Goal: Task Accomplishment & Management: Manage account settings

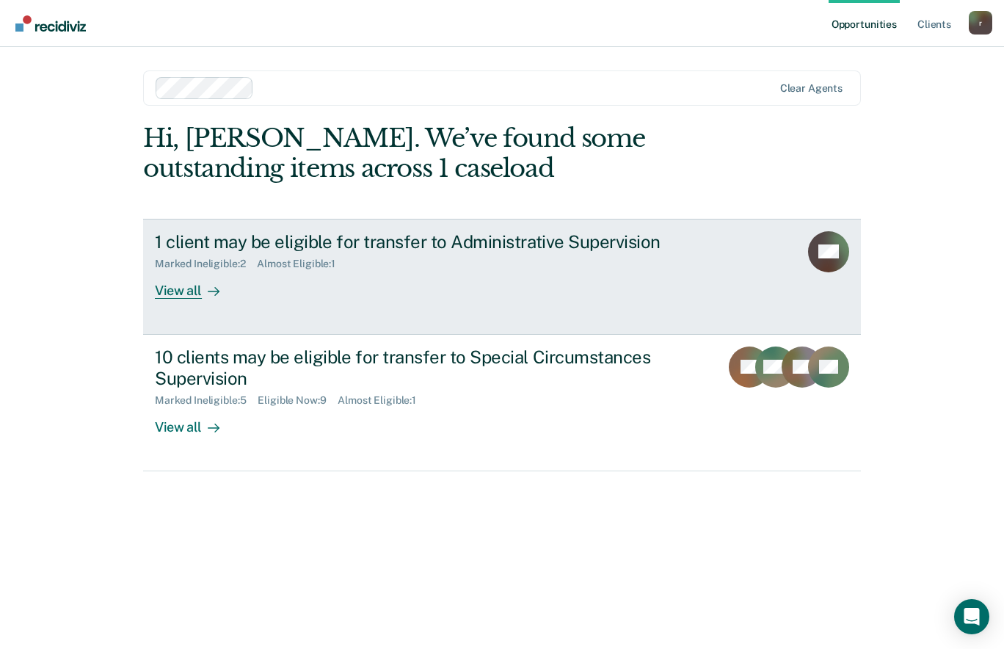
click at [172, 287] on div "View all" at bounding box center [196, 284] width 82 height 29
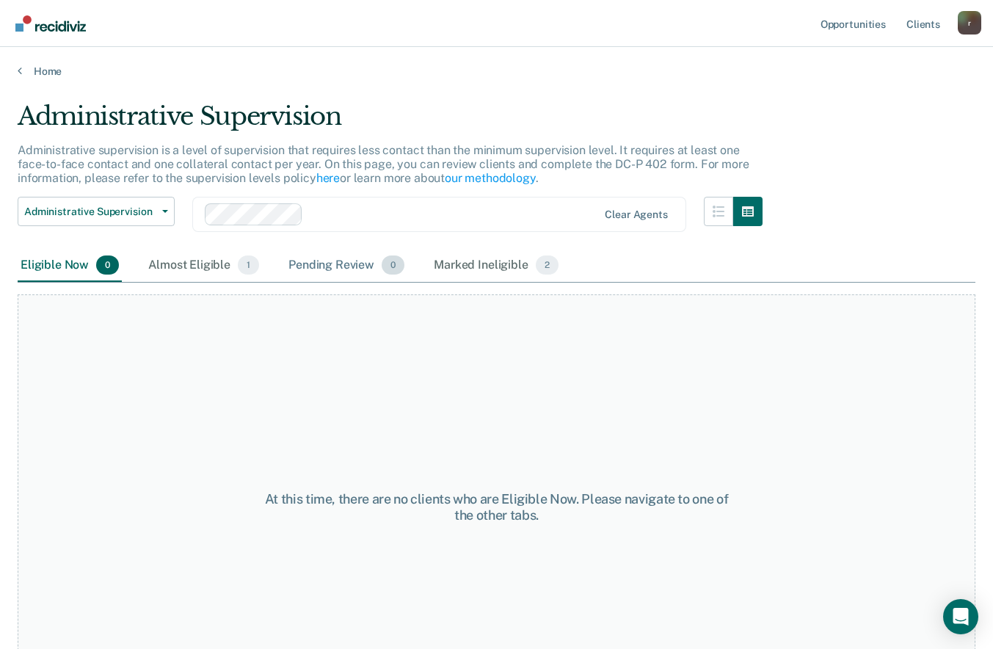
click at [361, 269] on div "Pending Review 0" at bounding box center [346, 265] width 122 height 32
click at [467, 263] on div "Marked Ineligible 2" at bounding box center [496, 265] width 131 height 32
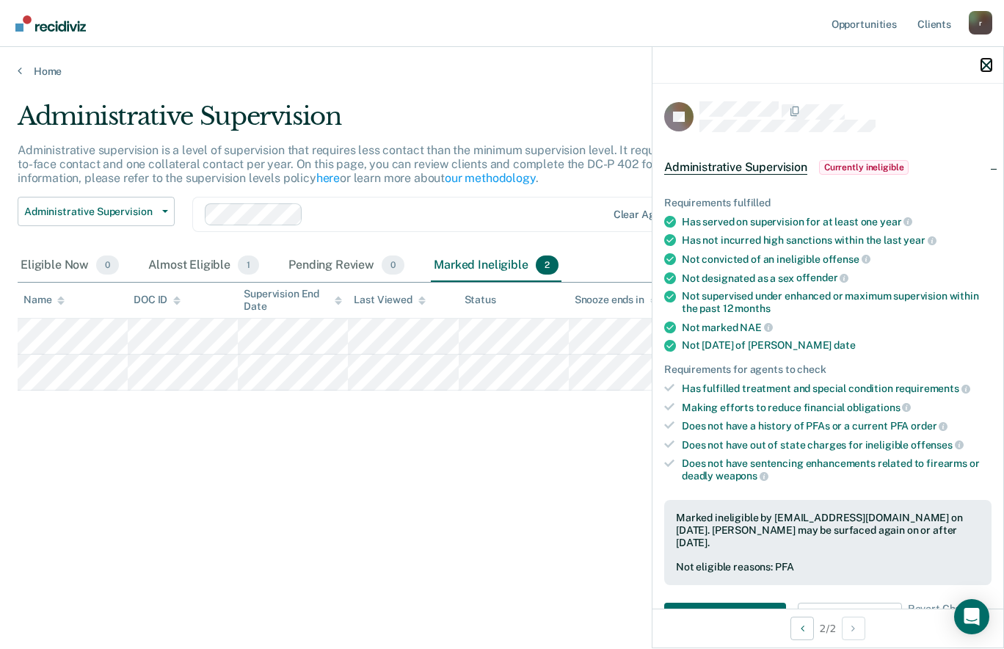
click at [984, 70] on icon "button" at bounding box center [986, 65] width 10 height 10
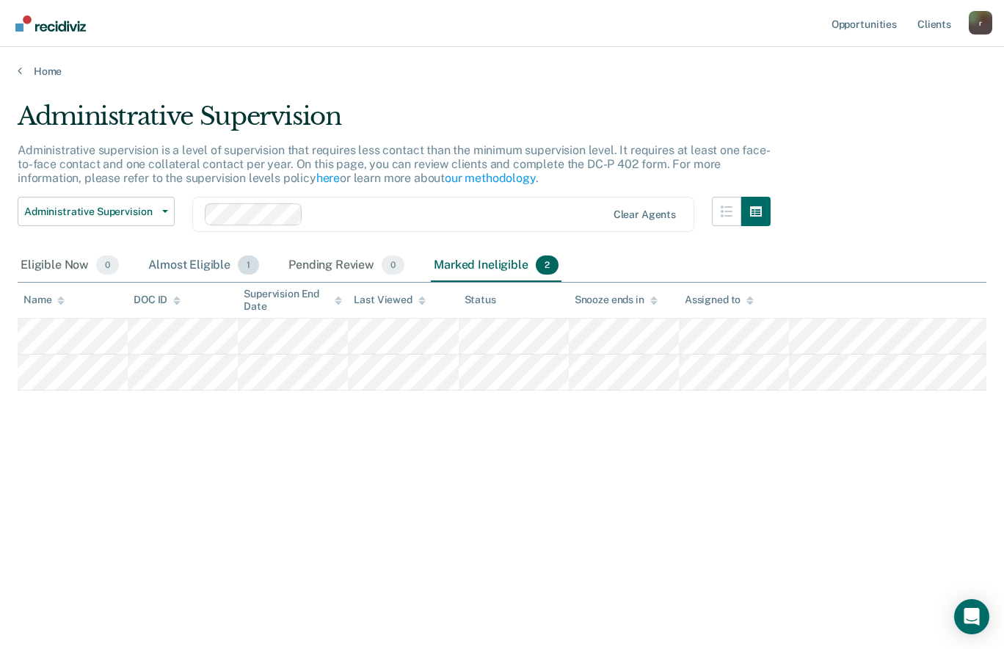
click at [182, 274] on div "Almost Eligible 1" at bounding box center [203, 265] width 117 height 32
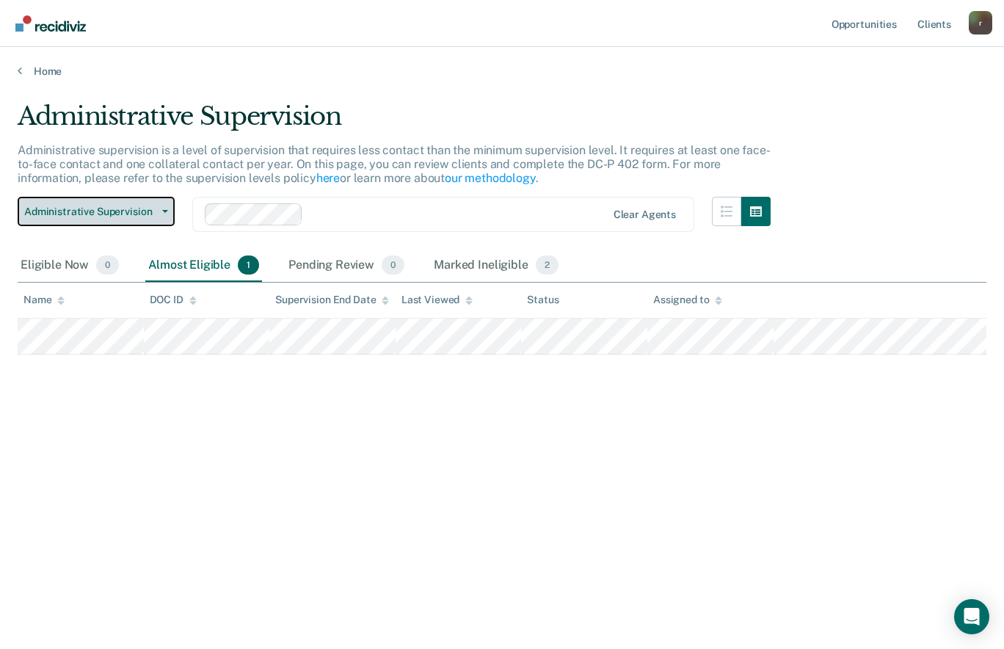
click at [134, 213] on span "Administrative Supervision" at bounding box center [90, 211] width 132 height 12
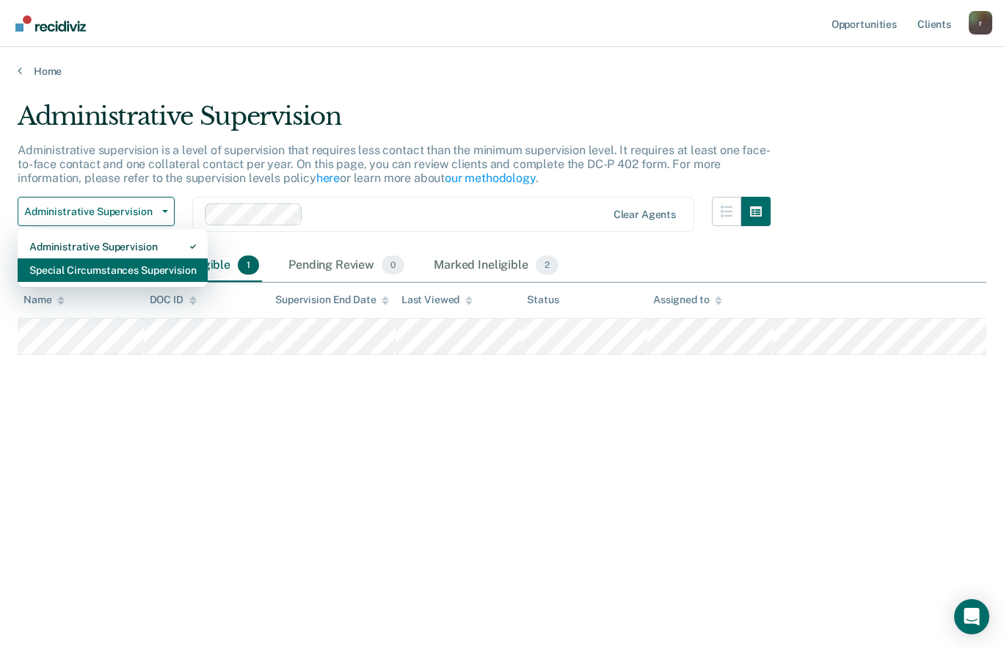
click at [71, 272] on div "Special Circumstances Supervision" at bounding box center [112, 269] width 167 height 23
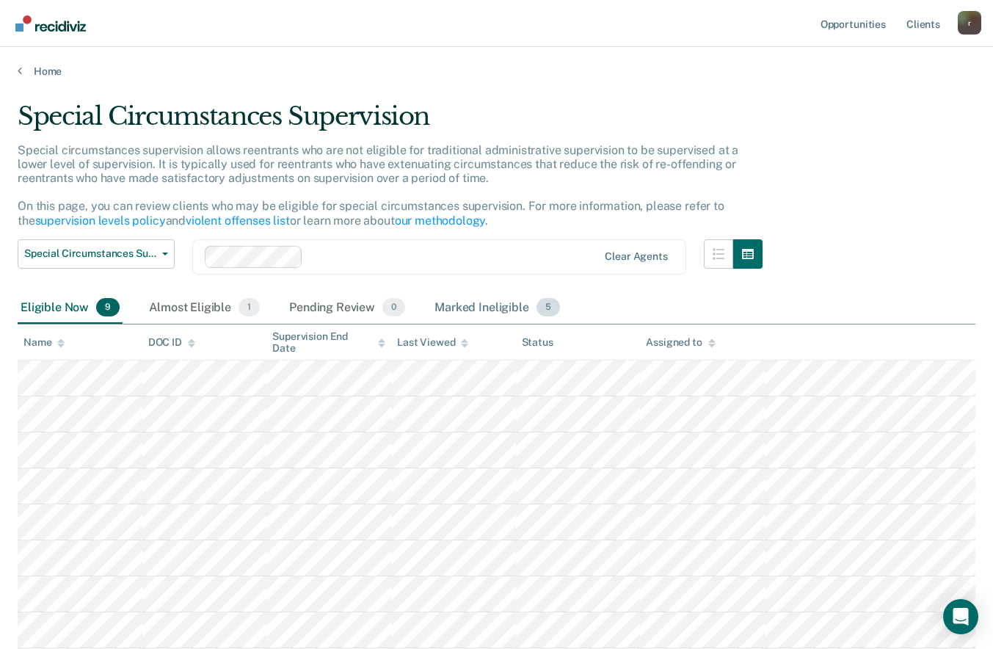
click at [481, 307] on div "Marked Ineligible 5" at bounding box center [496, 308] width 131 height 32
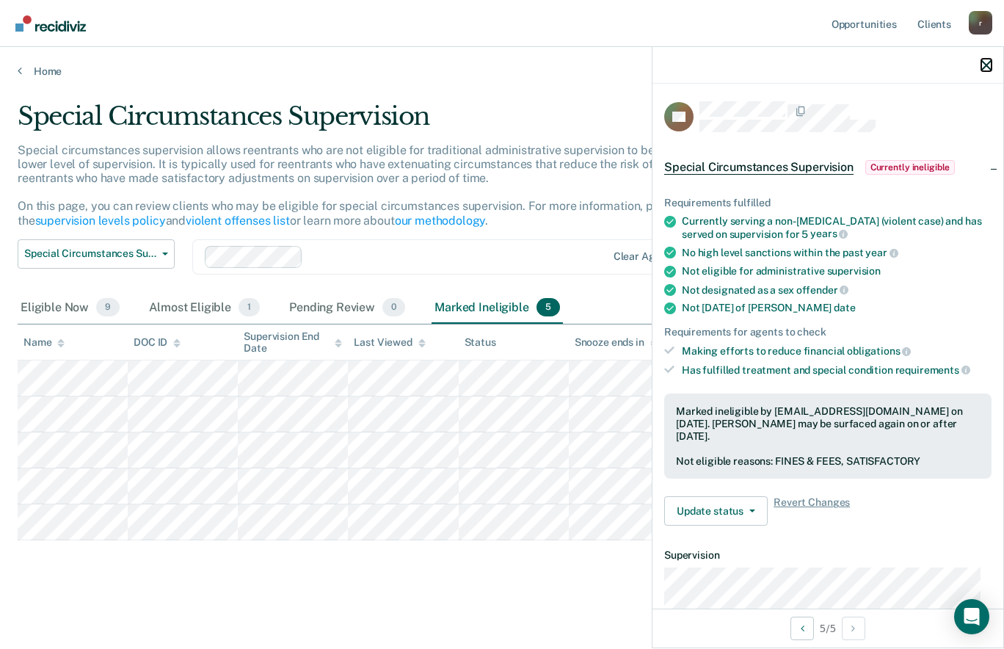
click at [990, 65] on icon "button" at bounding box center [986, 65] width 10 height 10
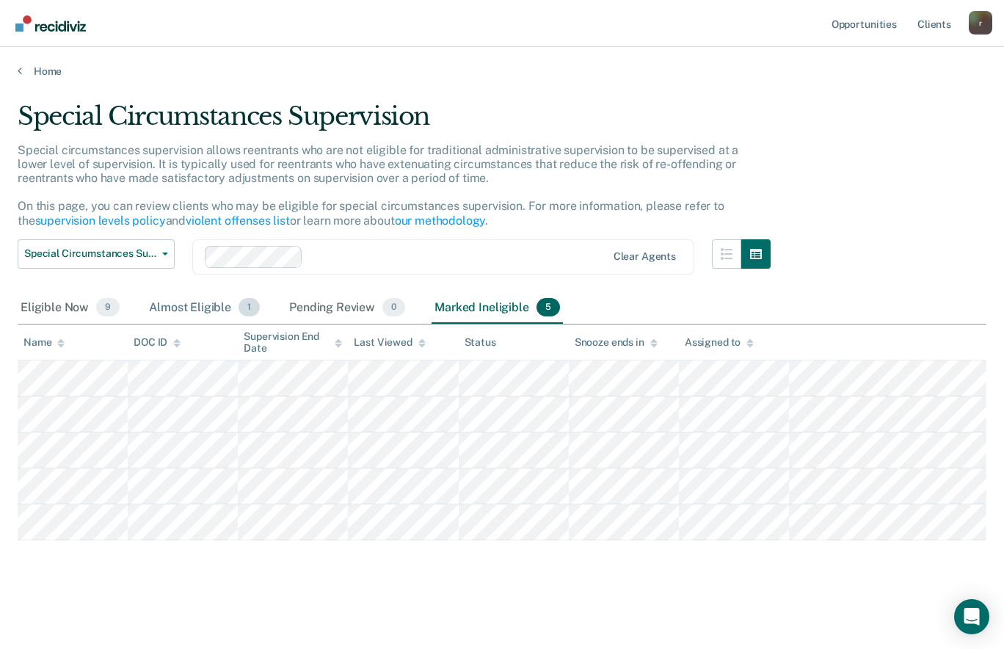
click at [175, 302] on div "Almost Eligible 1" at bounding box center [204, 308] width 117 height 32
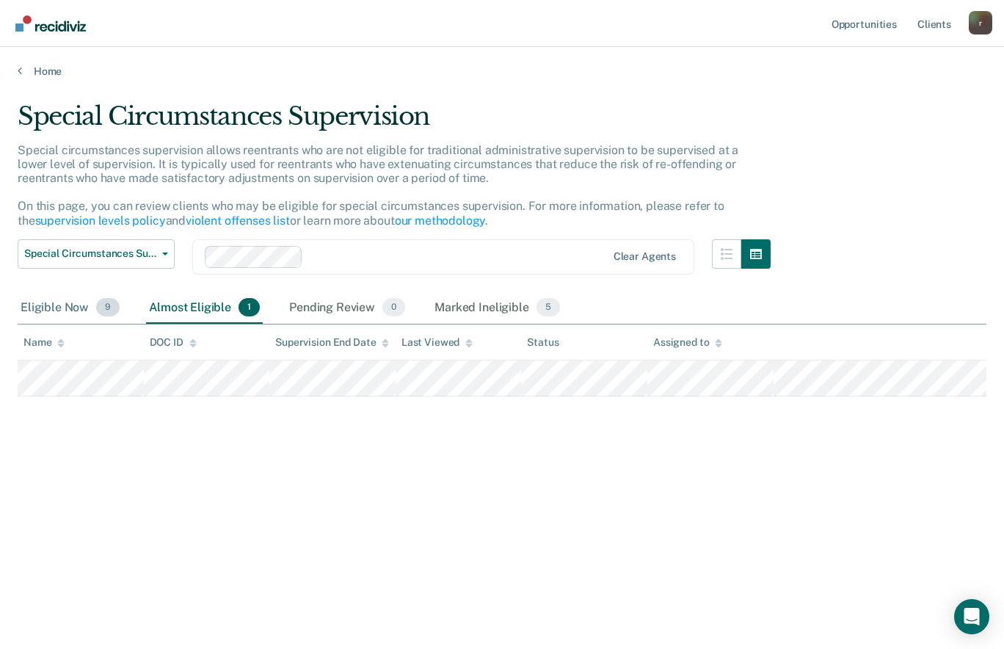
click at [36, 310] on div "Eligible Now 9" at bounding box center [70, 308] width 105 height 32
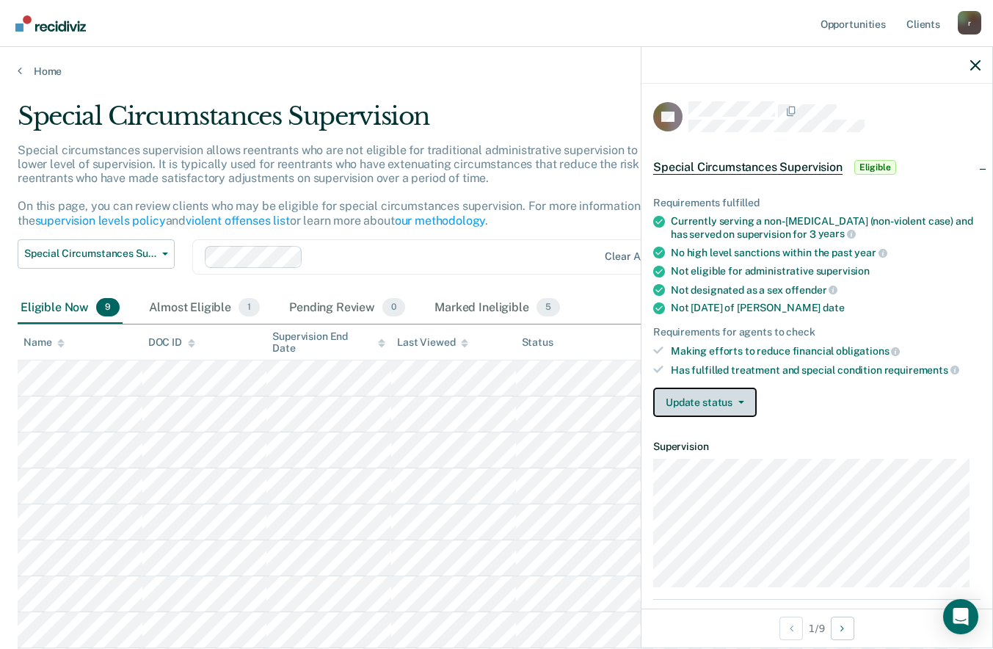
click at [696, 407] on button "Update status" at bounding box center [704, 401] width 103 height 29
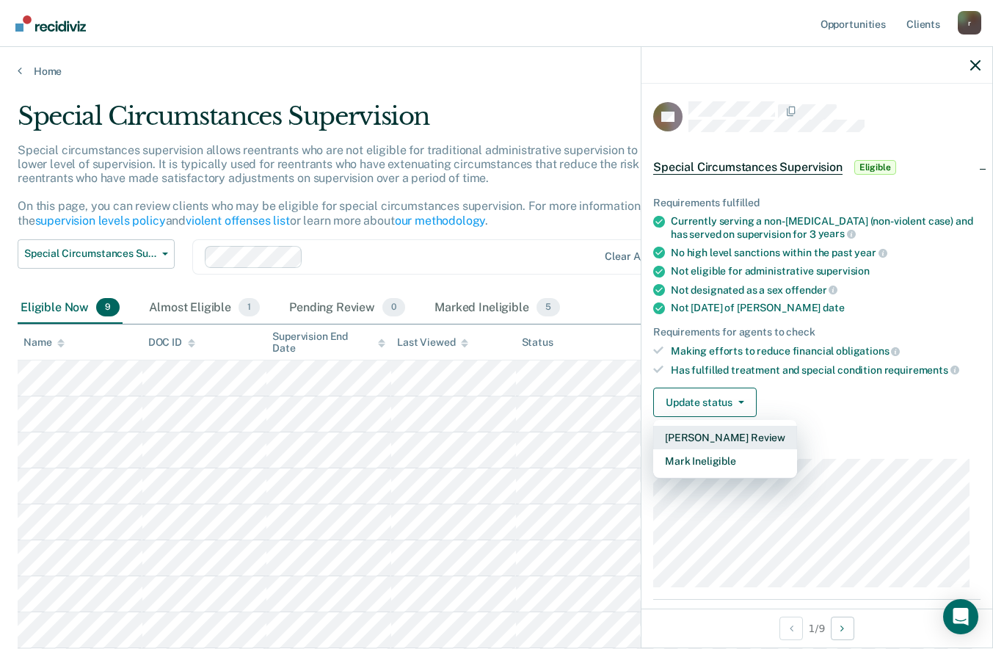
click at [704, 437] on button "[PERSON_NAME] Review" at bounding box center [725, 437] width 144 height 23
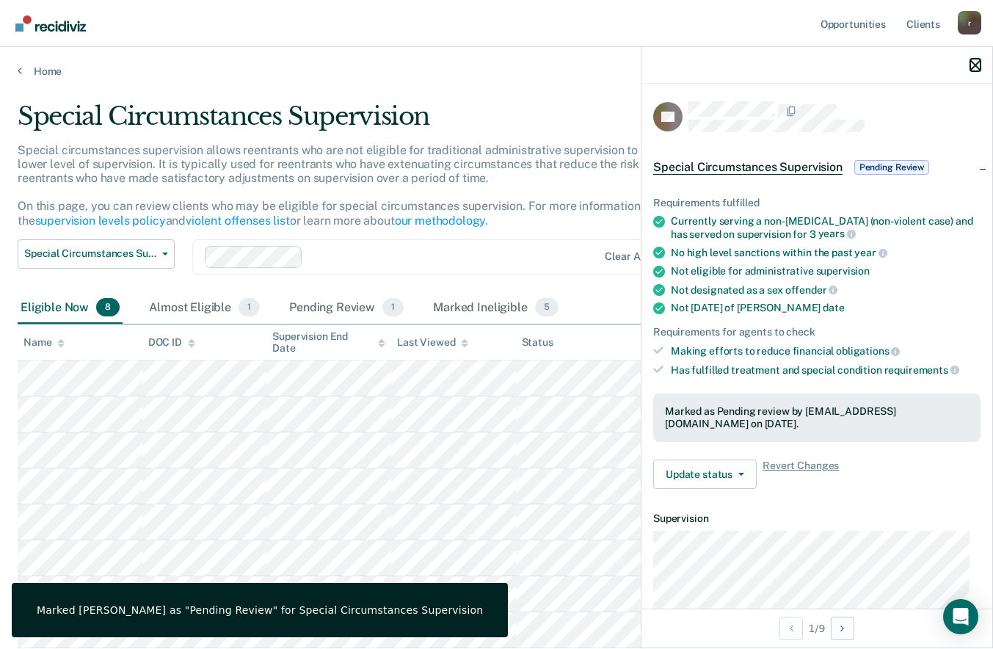
click at [973, 62] on icon "button" at bounding box center [975, 65] width 10 height 10
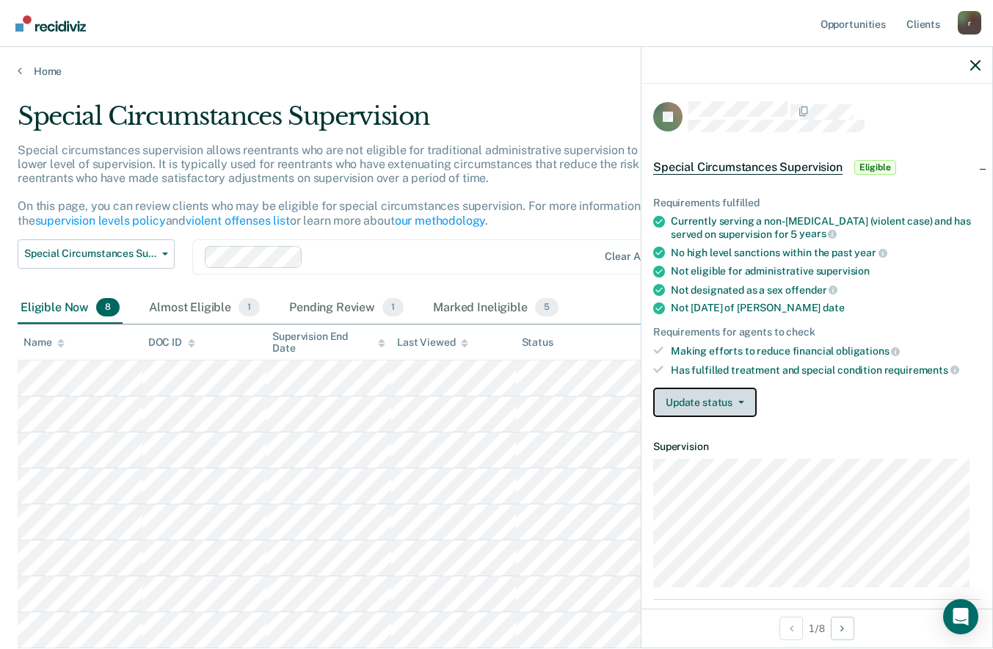
click at [700, 406] on button "Update status" at bounding box center [704, 401] width 103 height 29
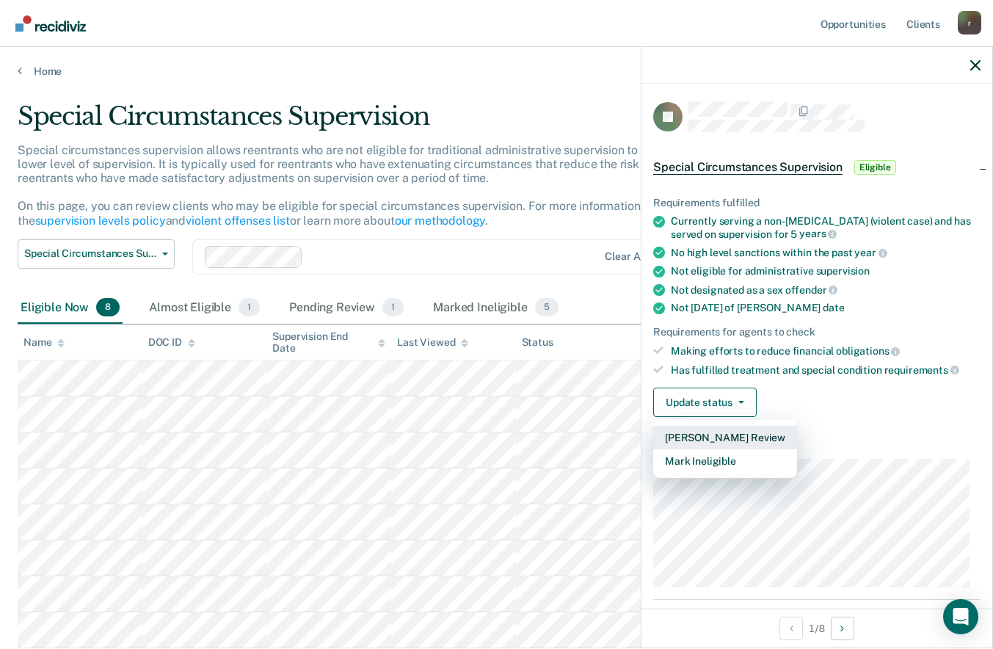
click at [701, 432] on button "[PERSON_NAME] Review" at bounding box center [725, 437] width 144 height 23
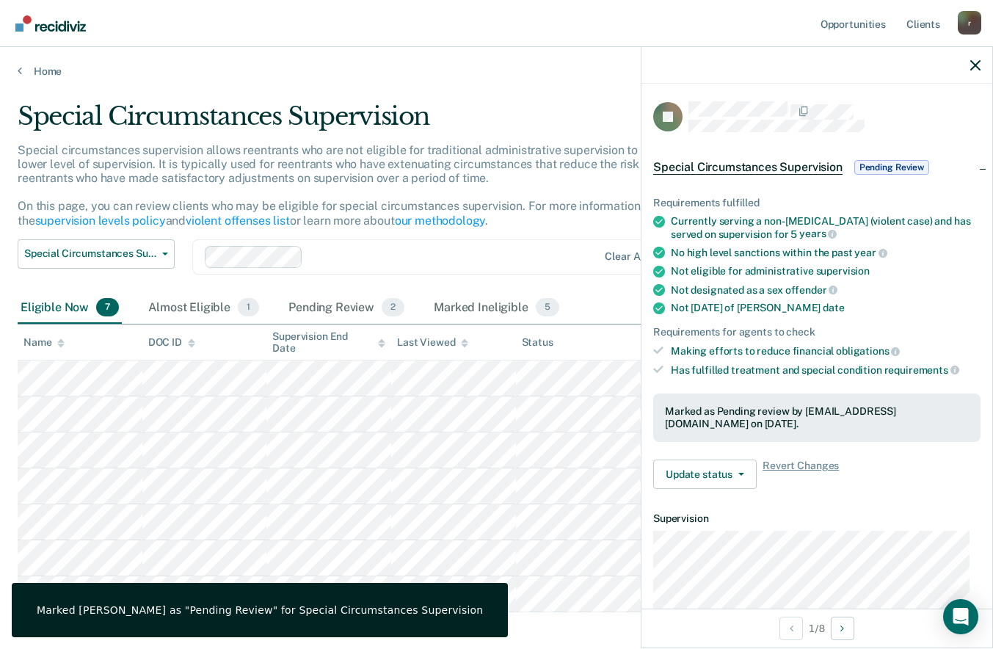
click at [322, 346] on div "Supervision End Date" at bounding box center [328, 342] width 113 height 25
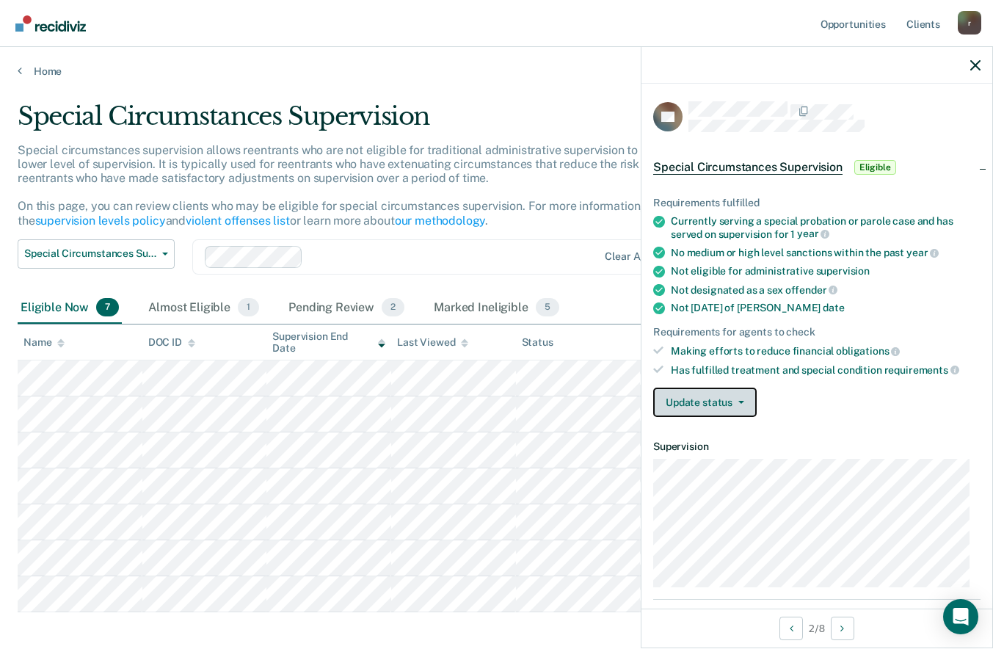
click at [705, 401] on button "Update status" at bounding box center [704, 401] width 103 height 29
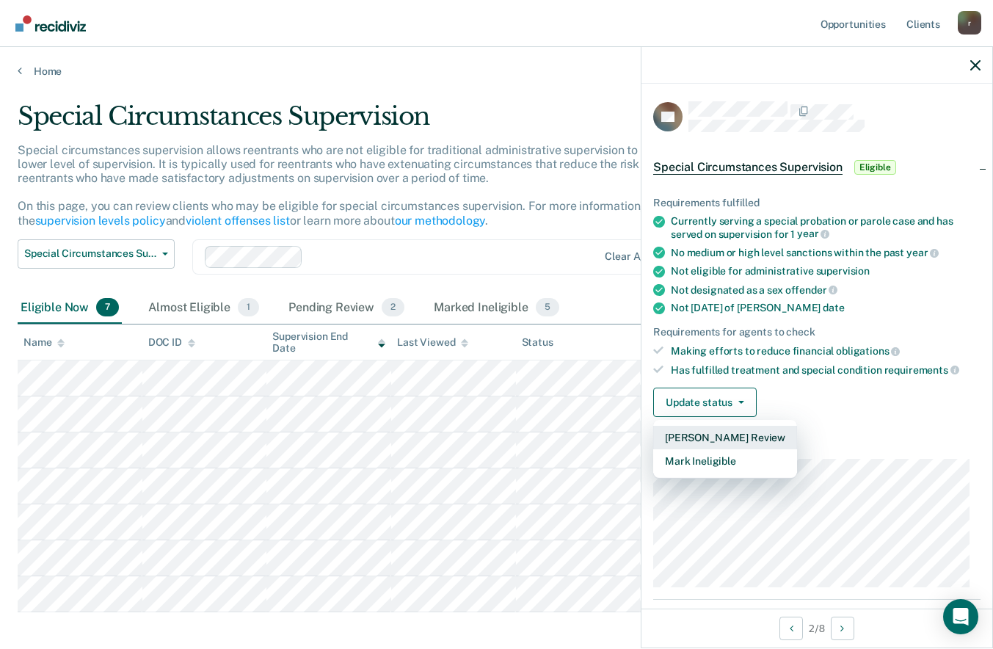
click at [704, 435] on button "[PERSON_NAME] Review" at bounding box center [725, 437] width 144 height 23
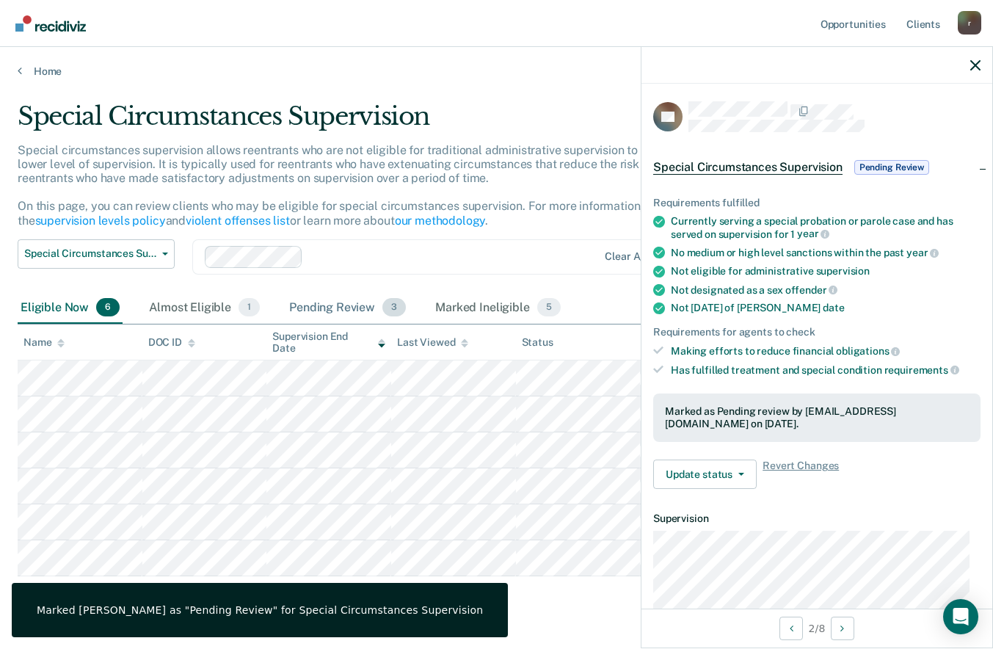
click at [321, 313] on div "Pending Review 3" at bounding box center [347, 308] width 123 height 32
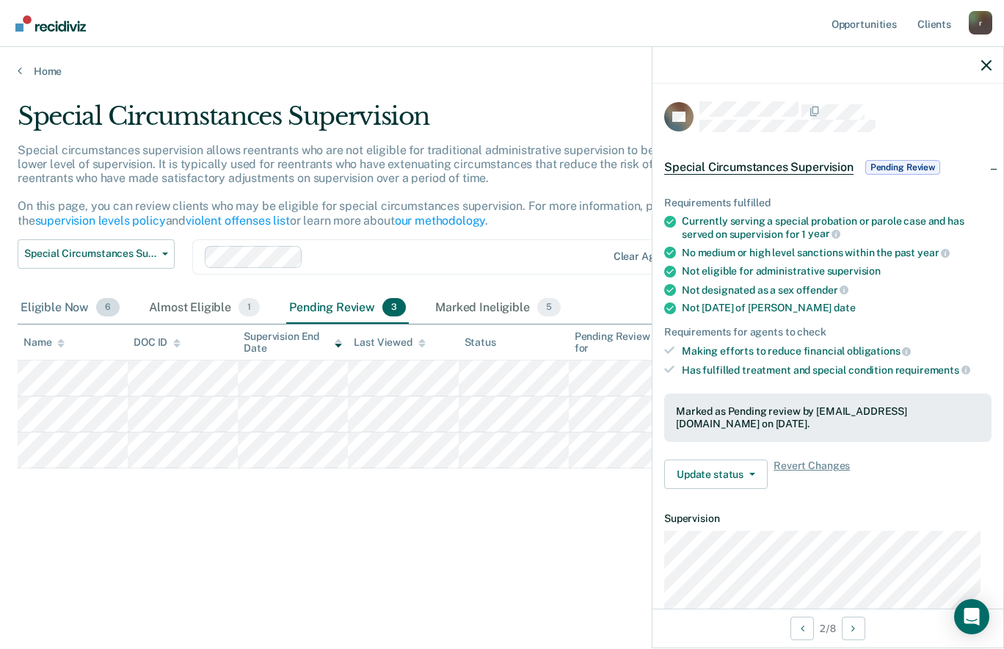
click at [76, 309] on div "Eligible Now 6" at bounding box center [70, 308] width 105 height 32
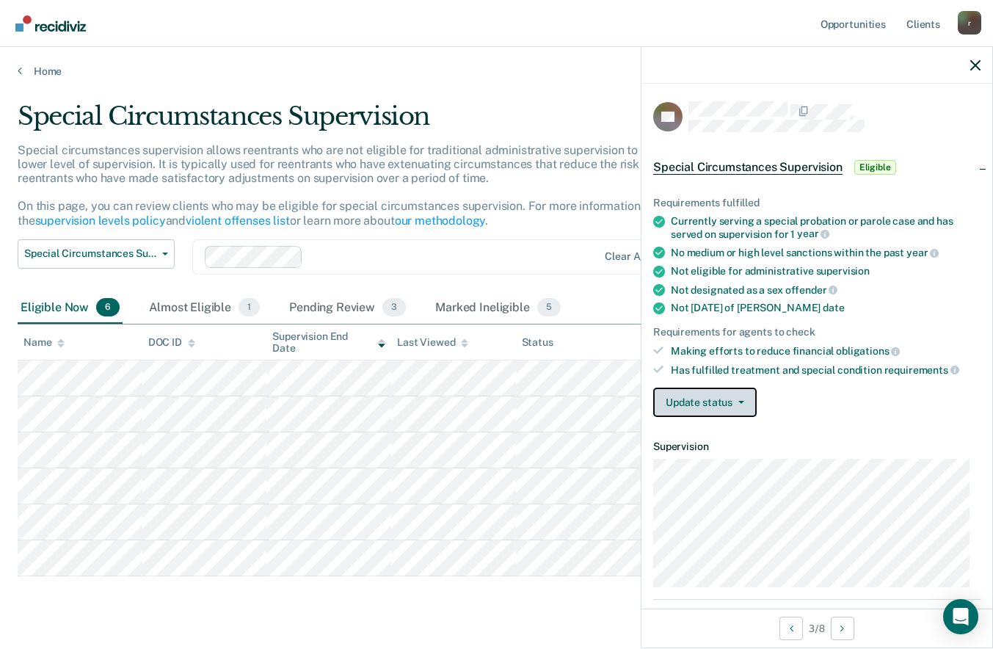
click at [694, 397] on button "Update status" at bounding box center [704, 401] width 103 height 29
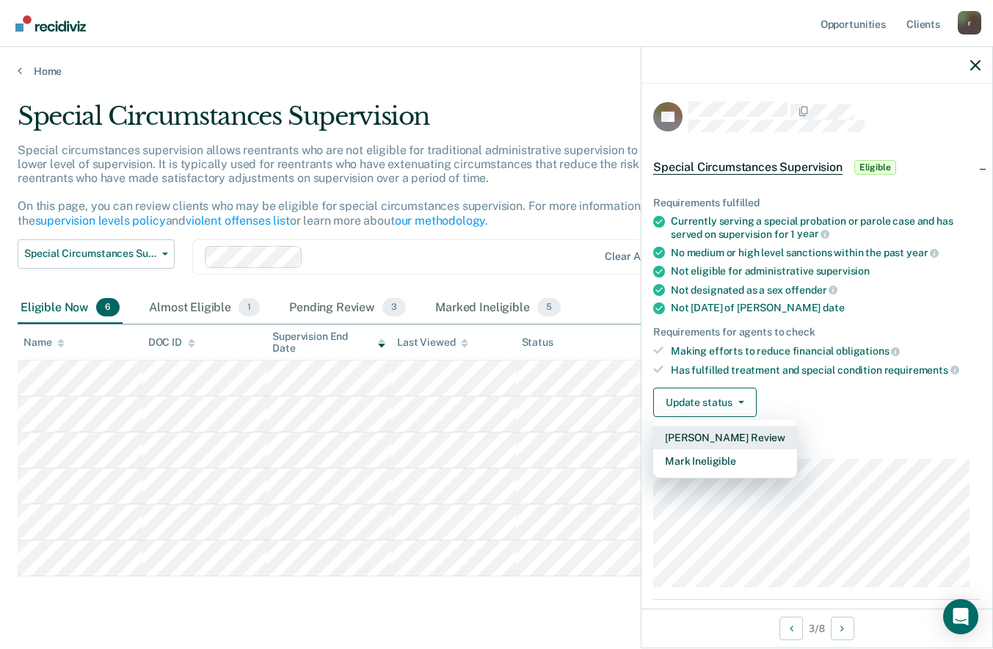
click at [698, 435] on button "[PERSON_NAME] Review" at bounding box center [725, 437] width 144 height 23
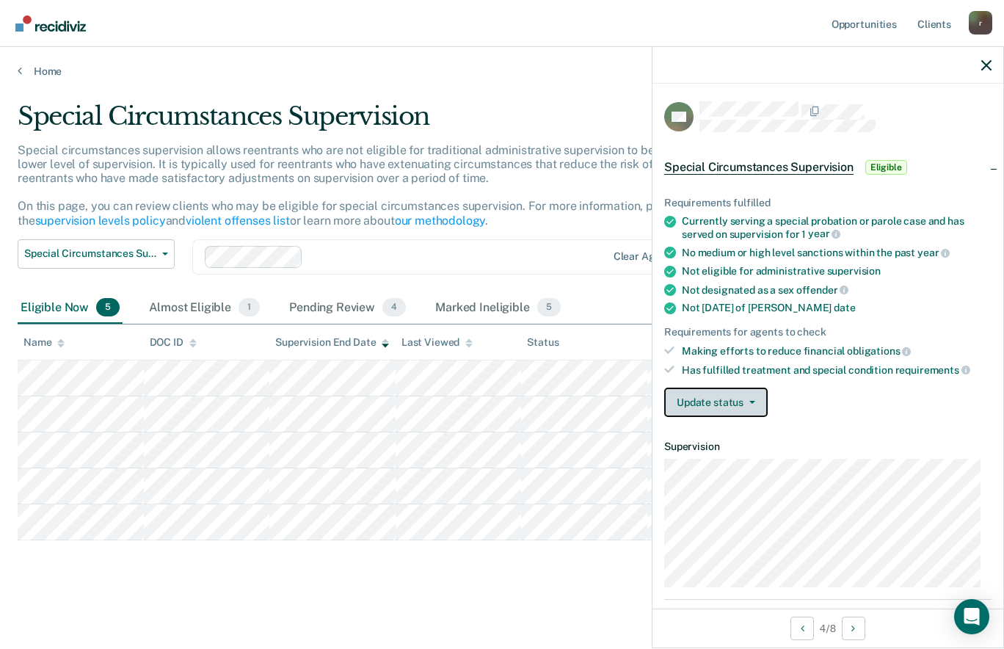
click at [696, 400] on button "Update status" at bounding box center [715, 401] width 103 height 29
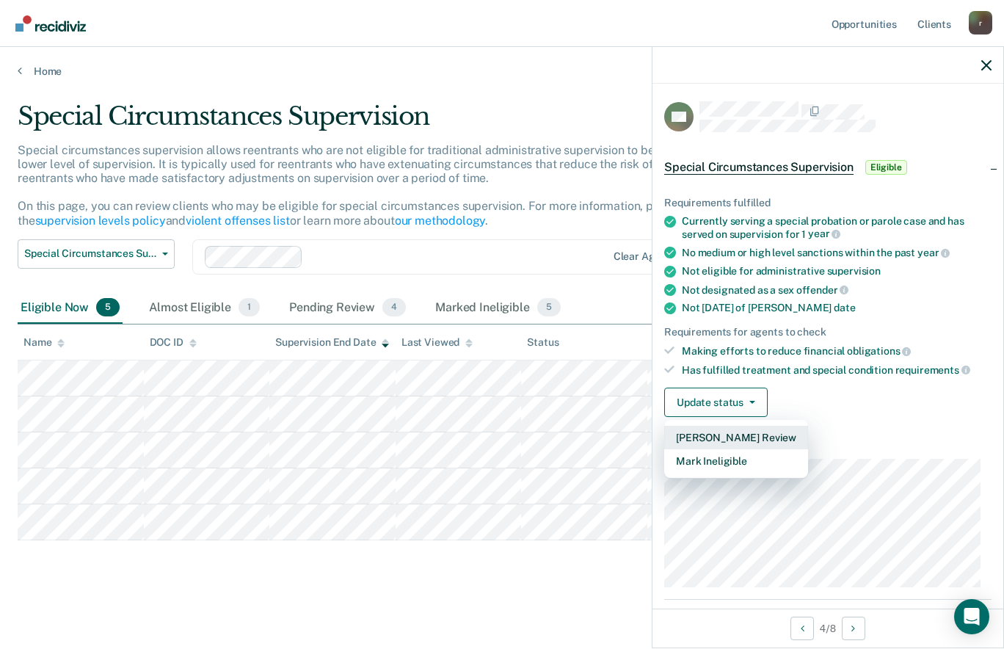
click at [727, 432] on button "[PERSON_NAME] Review" at bounding box center [736, 437] width 144 height 23
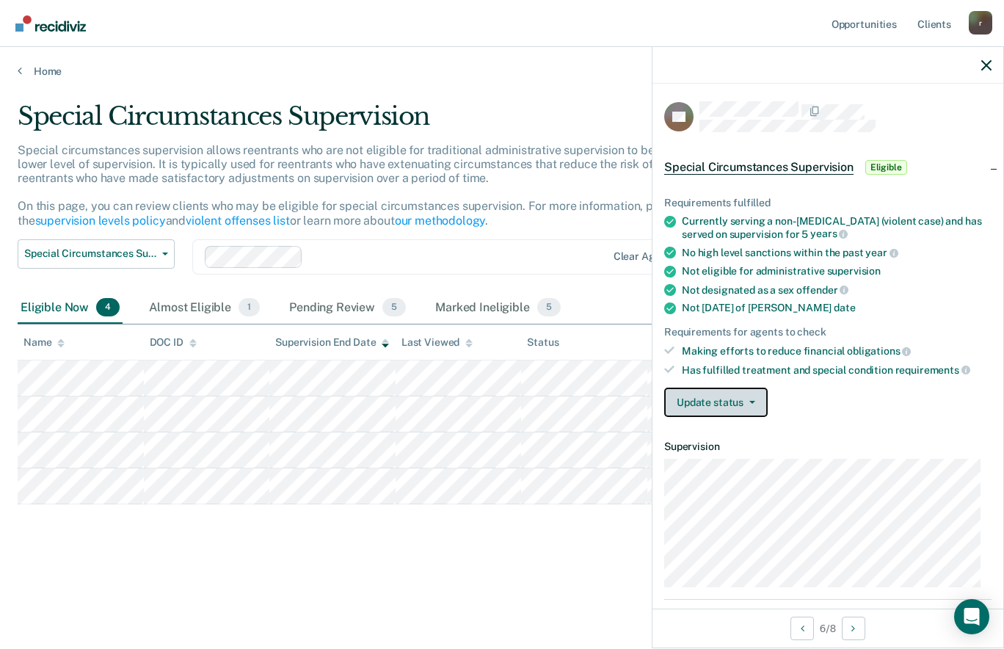
click at [701, 389] on button "Update status" at bounding box center [715, 401] width 103 height 29
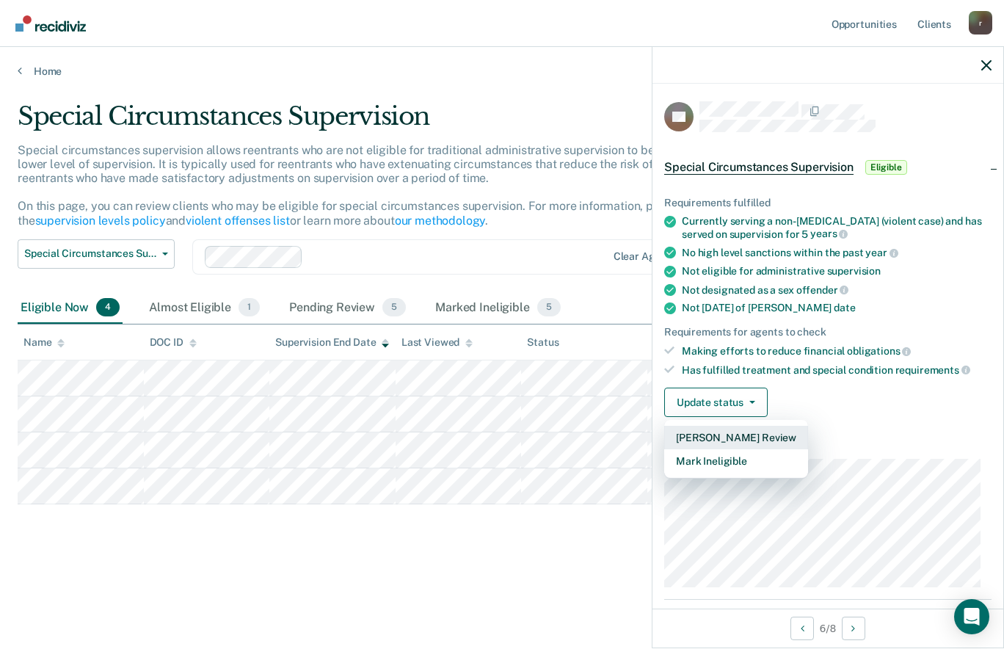
click at [729, 431] on button "[PERSON_NAME] Review" at bounding box center [736, 437] width 144 height 23
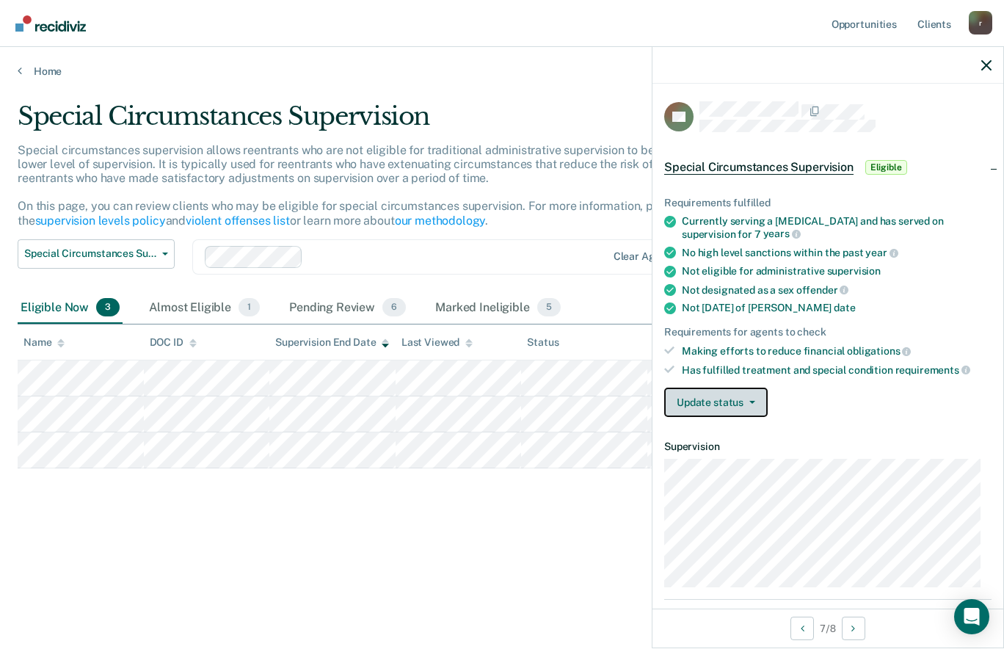
click at [719, 402] on button "Update status" at bounding box center [715, 401] width 103 height 29
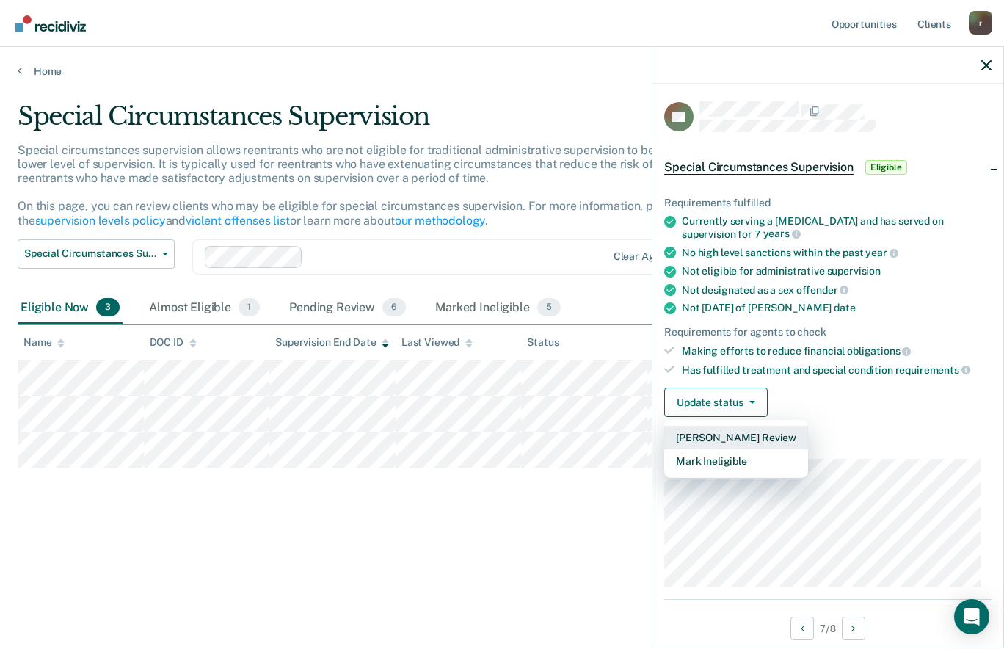
click at [716, 445] on button "[PERSON_NAME] Review" at bounding box center [736, 437] width 144 height 23
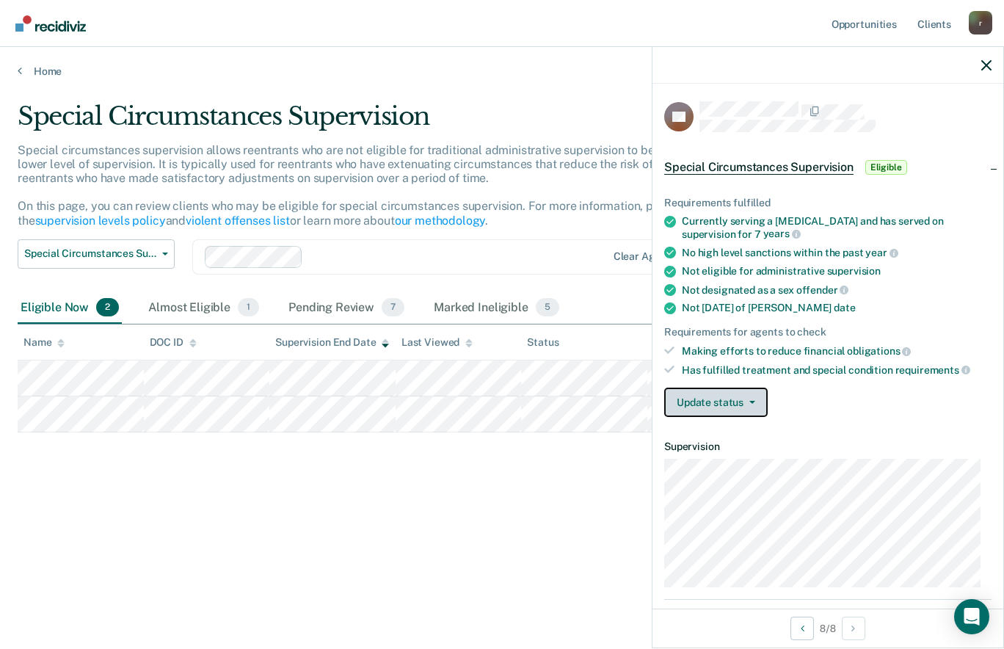
click at [738, 401] on button "Update status" at bounding box center [715, 401] width 103 height 29
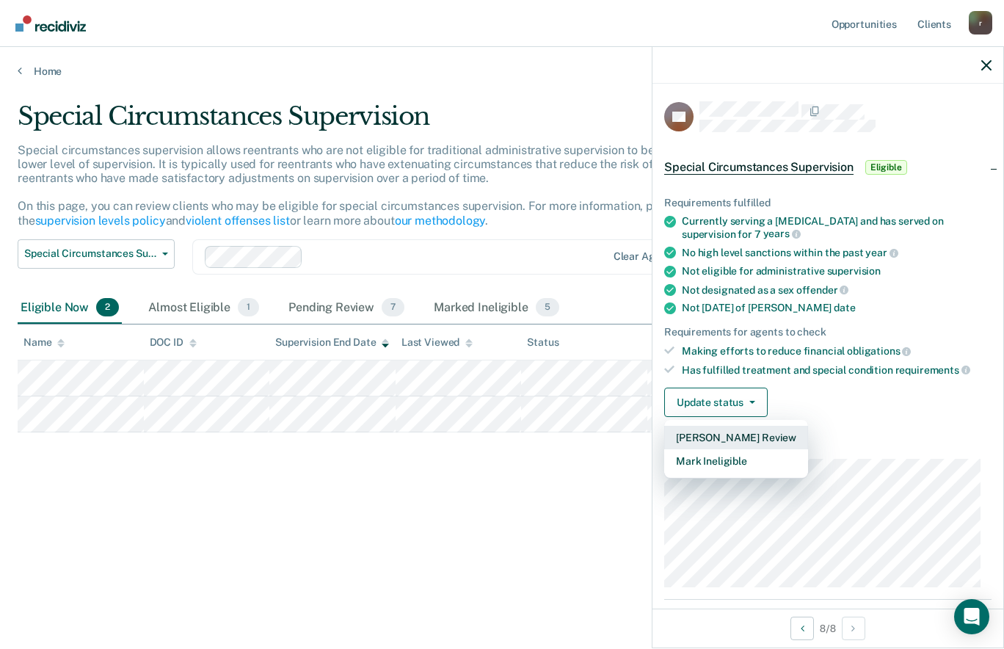
click at [731, 440] on button "[PERSON_NAME] Review" at bounding box center [736, 437] width 144 height 23
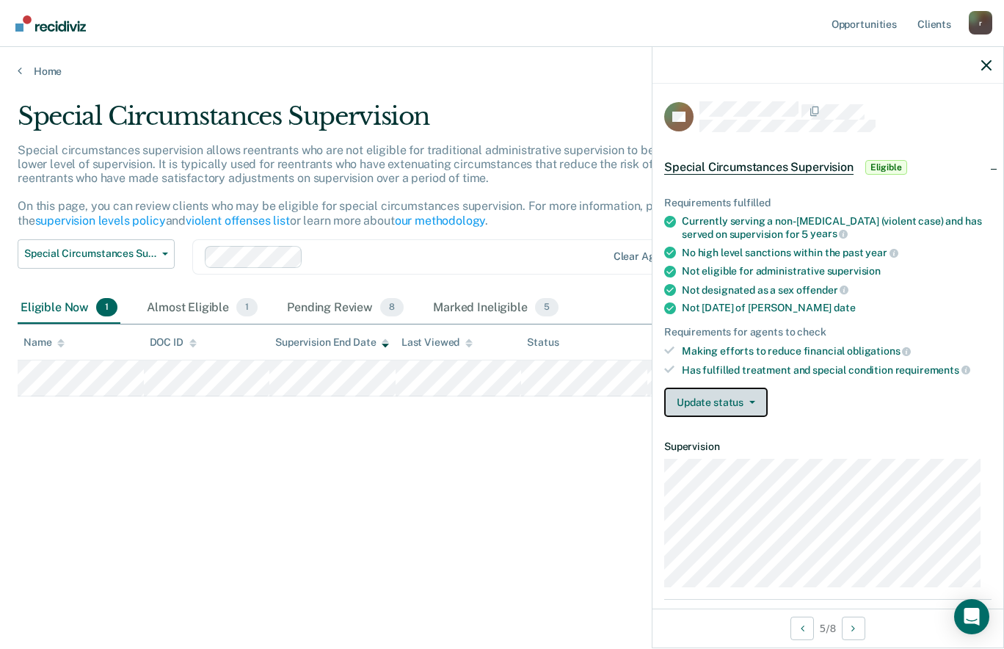
click at [710, 398] on button "Update status" at bounding box center [715, 401] width 103 height 29
click at [716, 423] on div "Requirements fulfilled Currently serving a non-[MEDICAL_DATA] (violent case) an…" at bounding box center [827, 300] width 351 height 255
click at [714, 393] on button "Update status" at bounding box center [715, 401] width 103 height 29
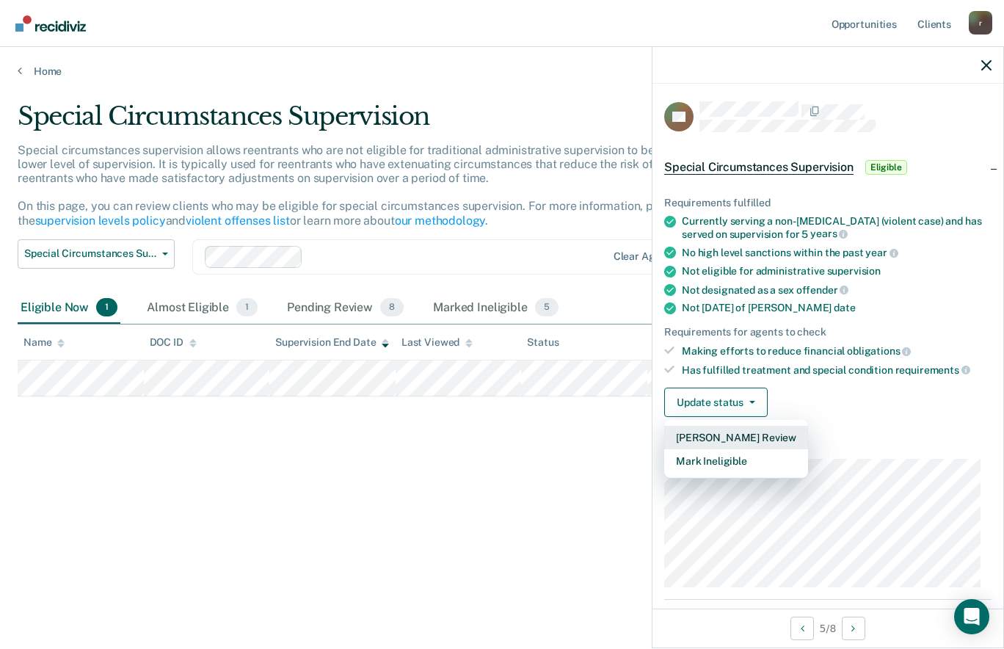
click at [702, 430] on button "[PERSON_NAME] Review" at bounding box center [736, 437] width 144 height 23
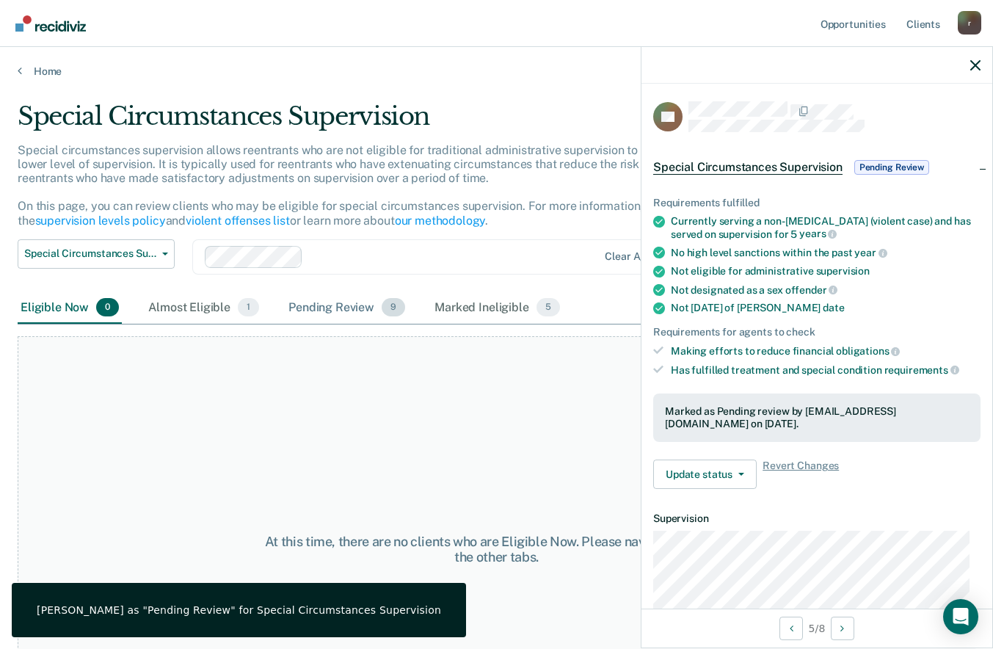
click at [351, 310] on div "Pending Review 9" at bounding box center [346, 308] width 123 height 32
